Goal: Download file/media

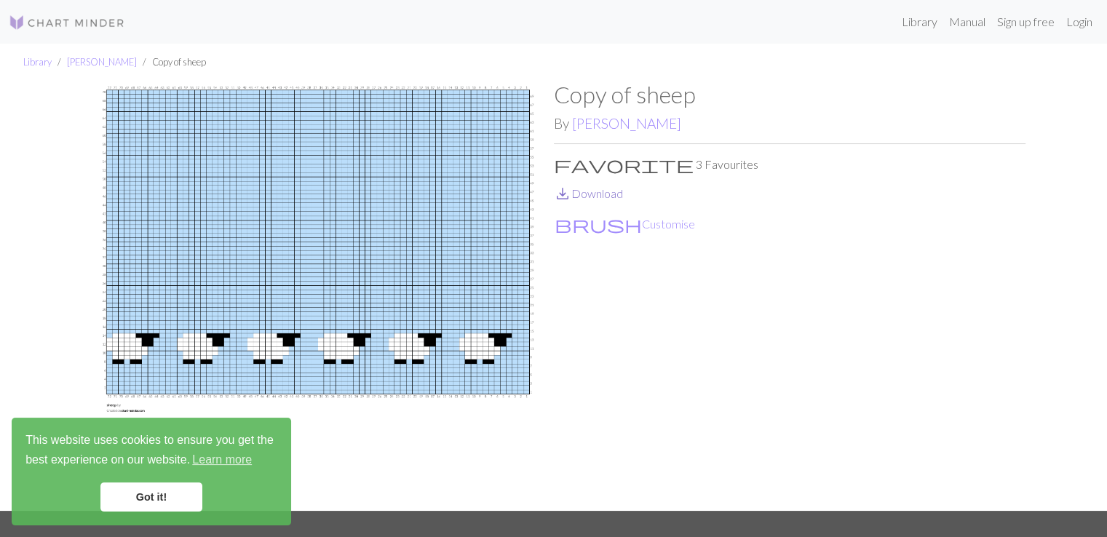
click at [561, 196] on span "save_alt" at bounding box center [562, 193] width 17 height 20
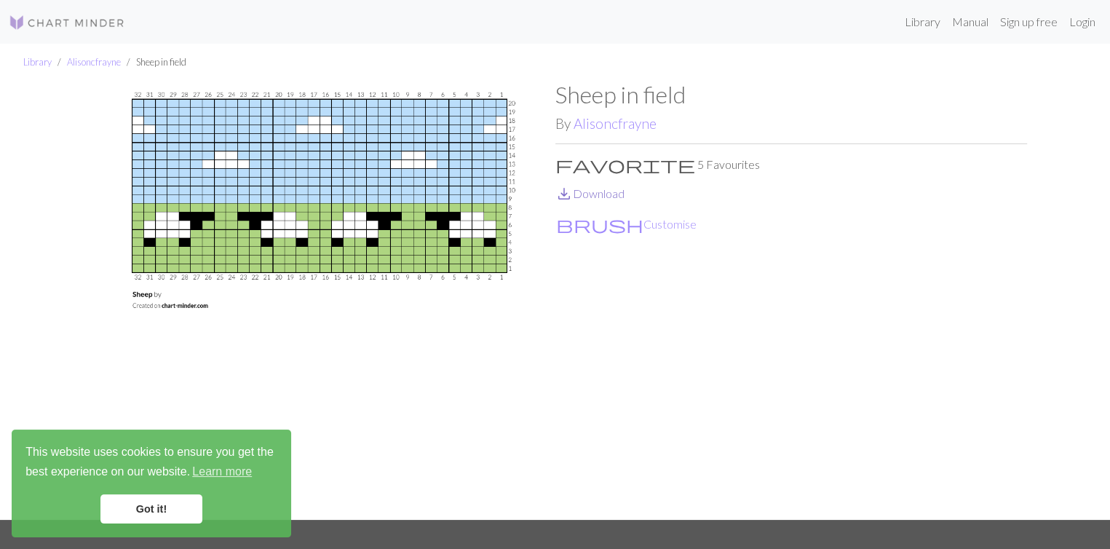
click at [560, 192] on span "save_alt" at bounding box center [563, 193] width 17 height 20
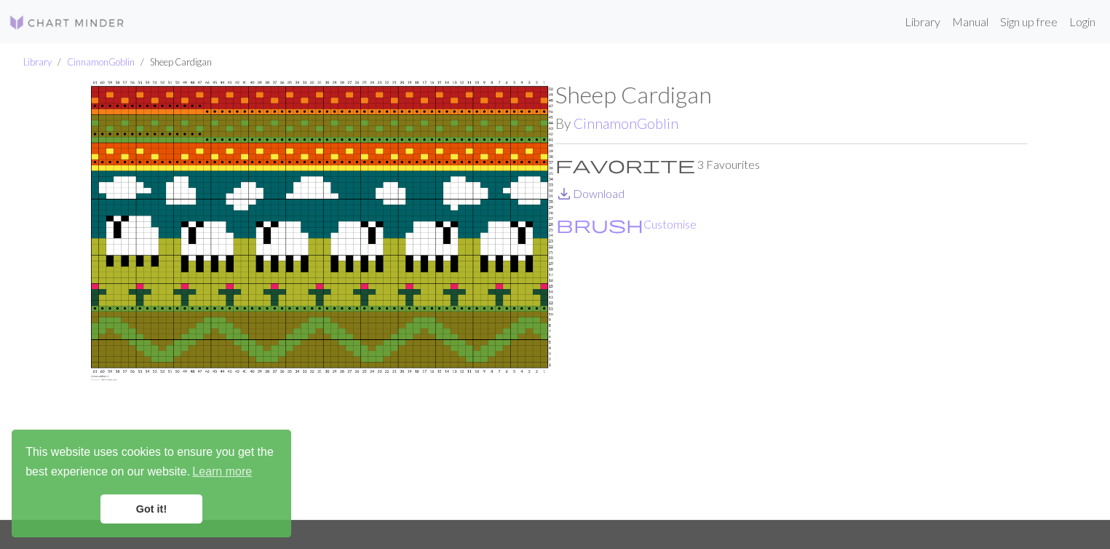
click at [563, 196] on span "save_alt" at bounding box center [563, 193] width 17 height 20
click at [98, 60] on link "CinnamonGoblin" at bounding box center [101, 62] width 68 height 12
